Goal: Check status: Check status

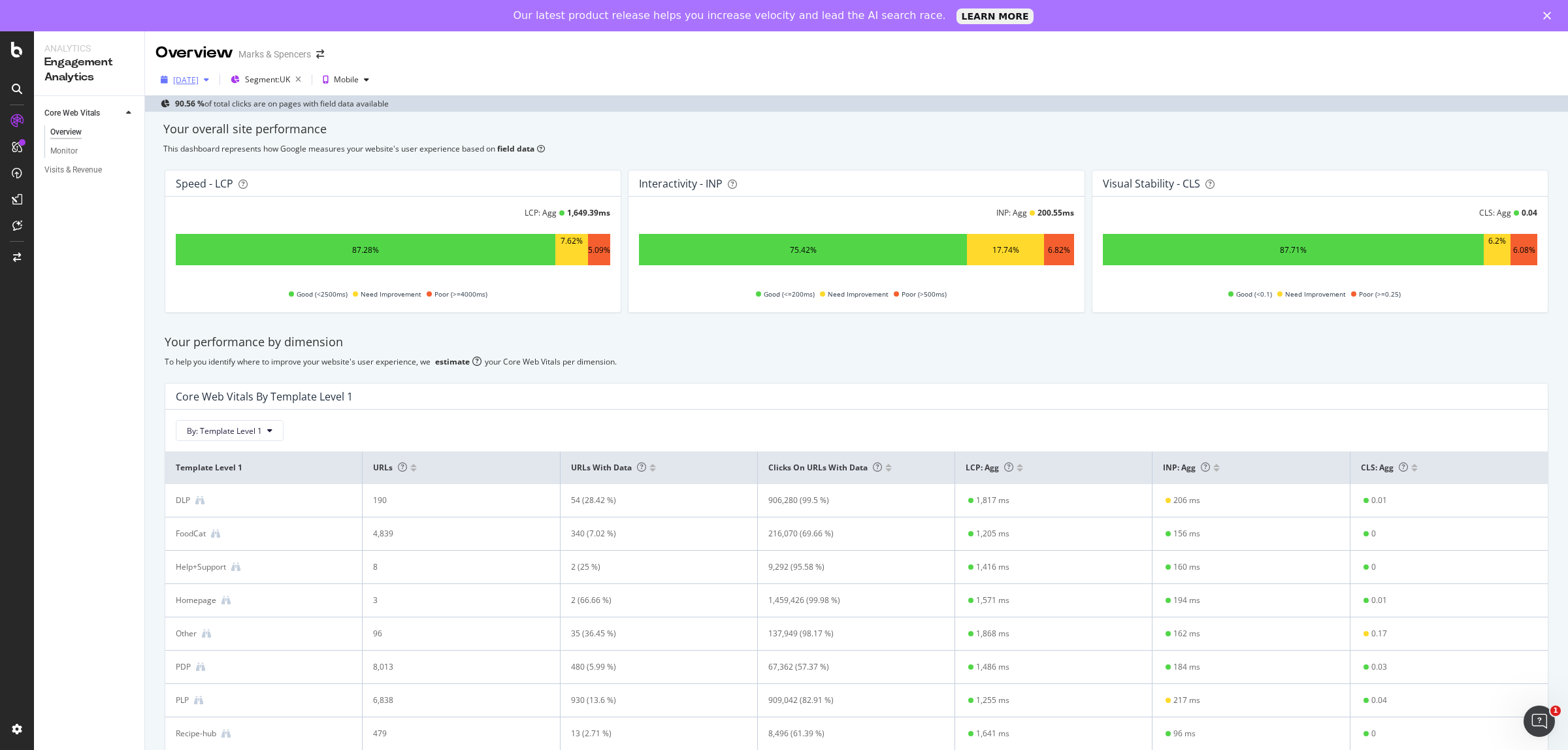
click at [197, 77] on div "[DATE]" at bounding box center [186, 80] width 26 height 11
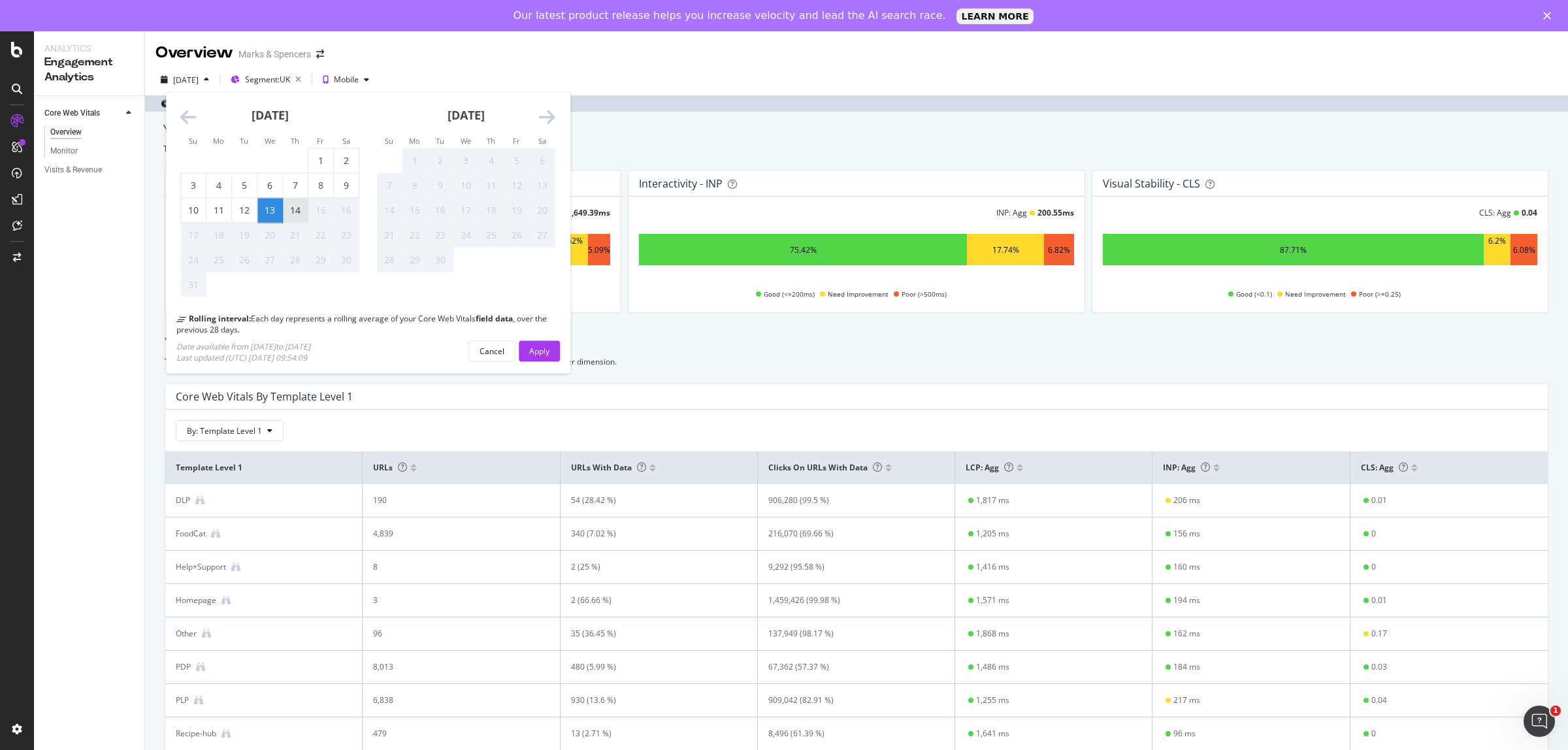
click at [297, 211] on div "14" at bounding box center [295, 210] width 25 height 13
click at [549, 350] on div "Apply" at bounding box center [539, 350] width 20 height 11
